Goal: Task Accomplishment & Management: Use online tool/utility

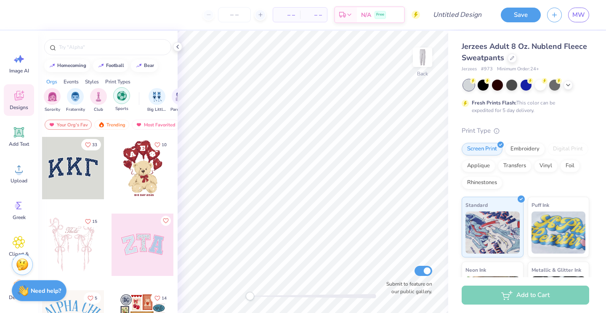
click at [127, 94] on div "filter for Sports" at bounding box center [121, 95] width 17 height 17
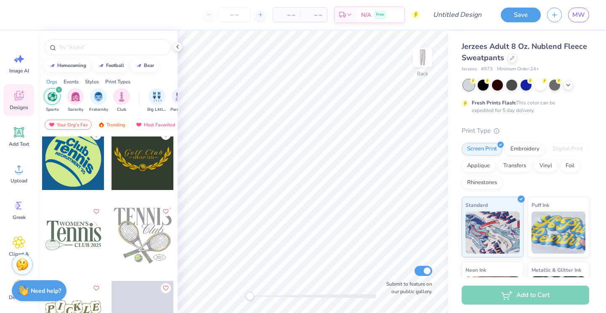
scroll to position [2335, 0]
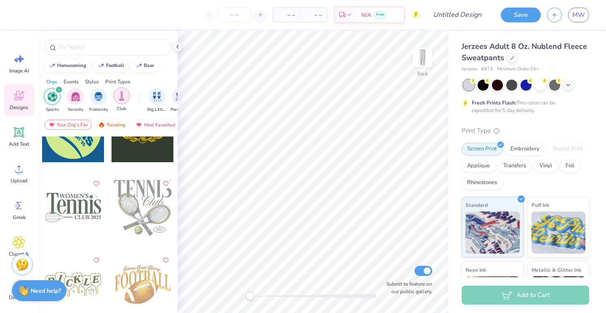
click at [119, 97] on img "filter for Club" at bounding box center [121, 96] width 9 height 10
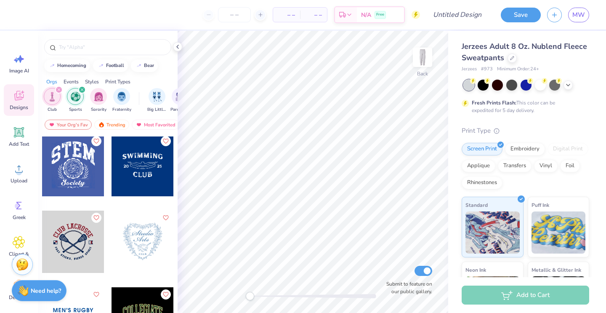
scroll to position [539, 0]
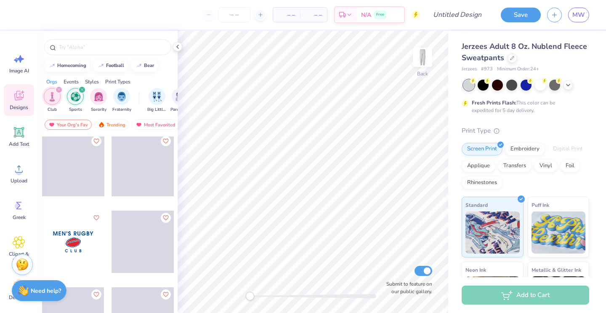
click at [82, 89] on icon "filter for Sports" at bounding box center [82, 89] width 3 height 3
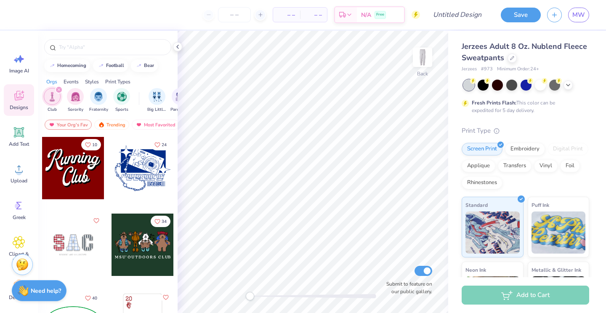
click at [59, 90] on icon "filter for Club" at bounding box center [58, 89] width 3 height 3
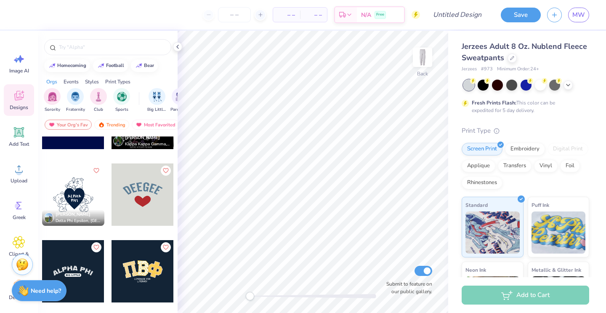
scroll to position [2656, 0]
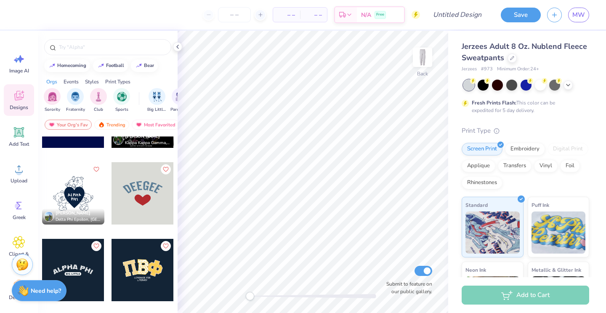
click at [138, 201] on div at bounding box center [143, 193] width 62 height 62
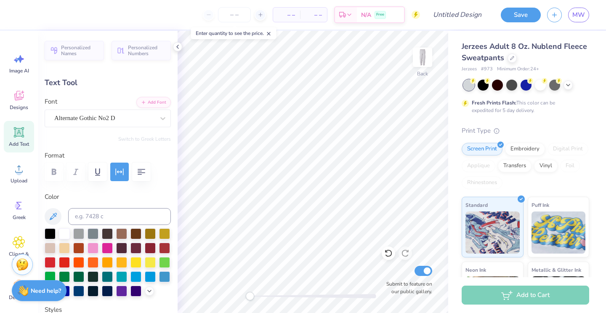
scroll to position [0, 1]
type textarea "BODY LAB"
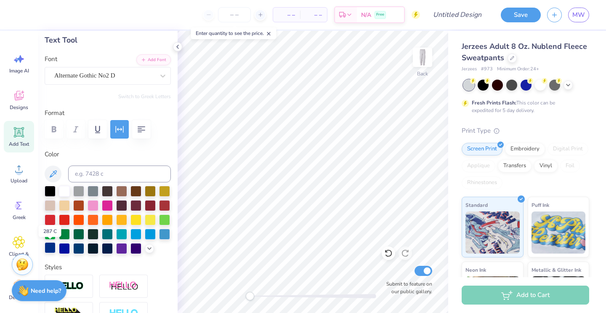
click at [51, 247] on div at bounding box center [50, 247] width 11 height 11
click at [233, 15] on input "number" at bounding box center [234, 14] width 33 height 15
type input "12"
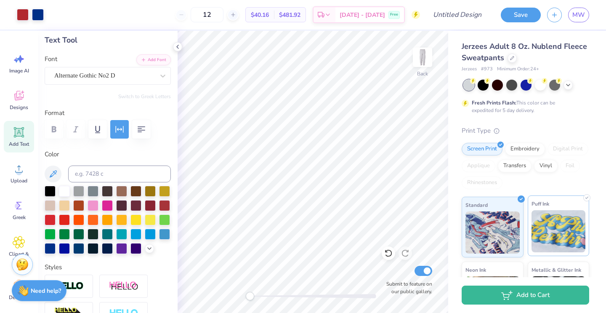
click at [566, 217] on img at bounding box center [559, 231] width 54 height 42
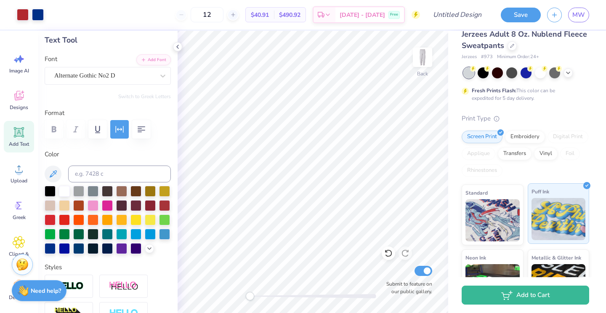
scroll to position [0, 0]
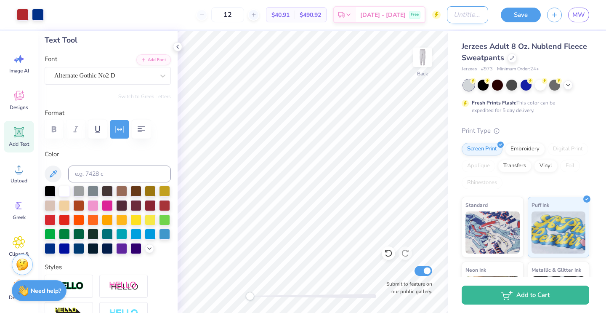
click at [452, 14] on input "Design Title" at bounding box center [467, 14] width 41 height 17
type input "Sweatpants"
click at [516, 19] on button "Save" at bounding box center [521, 13] width 40 height 15
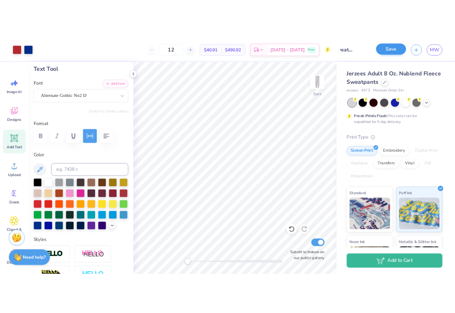
scroll to position [0, 0]
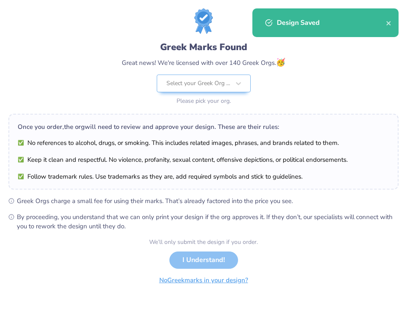
click at [198, 283] on button "No Greek marks in your design?" at bounding box center [203, 279] width 103 height 17
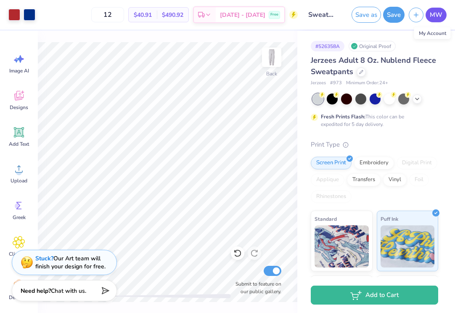
click at [440, 16] on span "MW" at bounding box center [436, 15] width 13 height 10
